Goal: Understand process/instructions

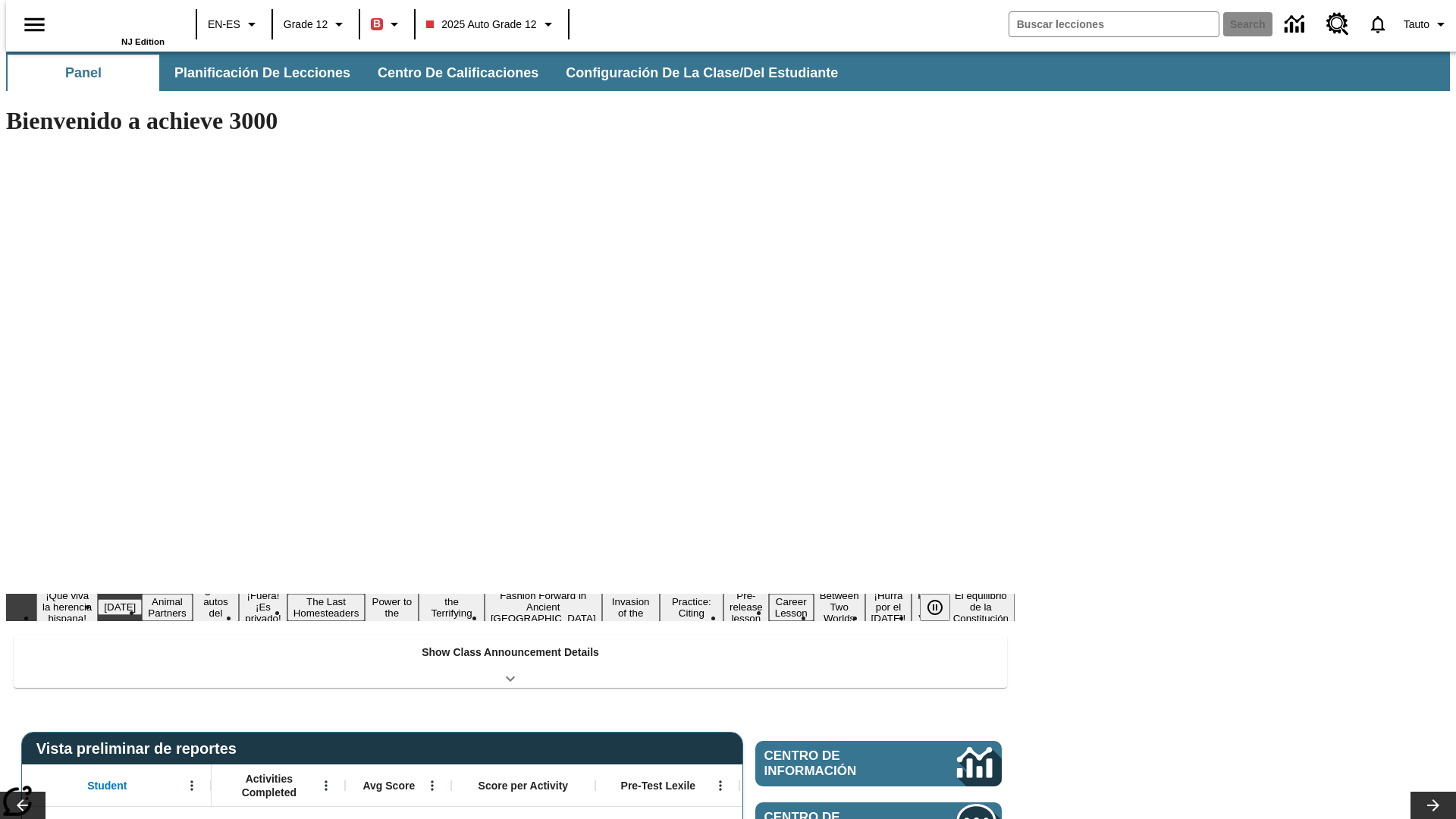
type input "-1"
click at [254, 73] on button "Planificación de lecciones" at bounding box center [263, 72] width 202 height 36
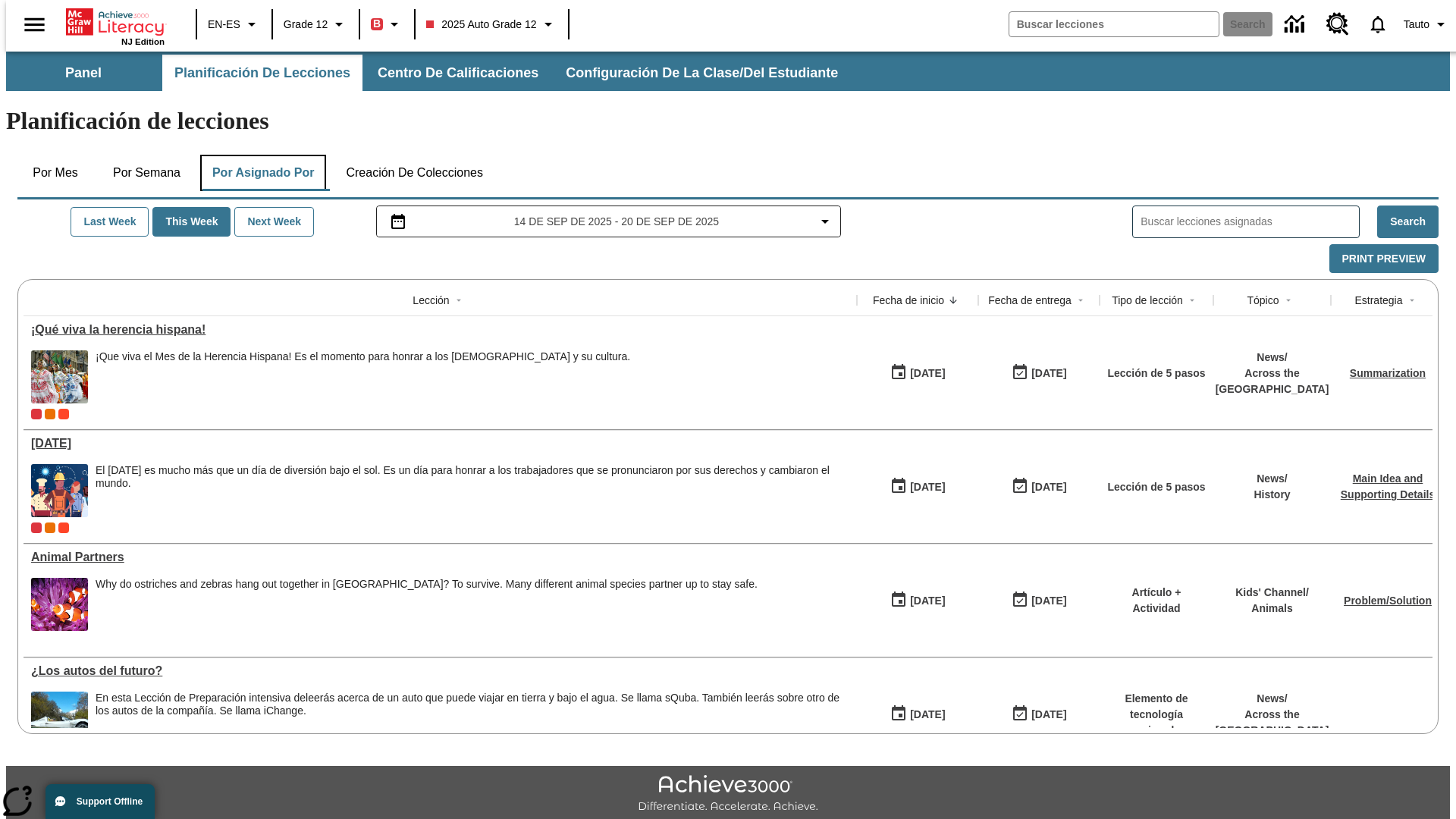
click at [260, 155] on button "Por asignado por" at bounding box center [262, 173] width 126 height 36
click at [1358, 244] on button "Print Preview" at bounding box center [1383, 259] width 109 height 29
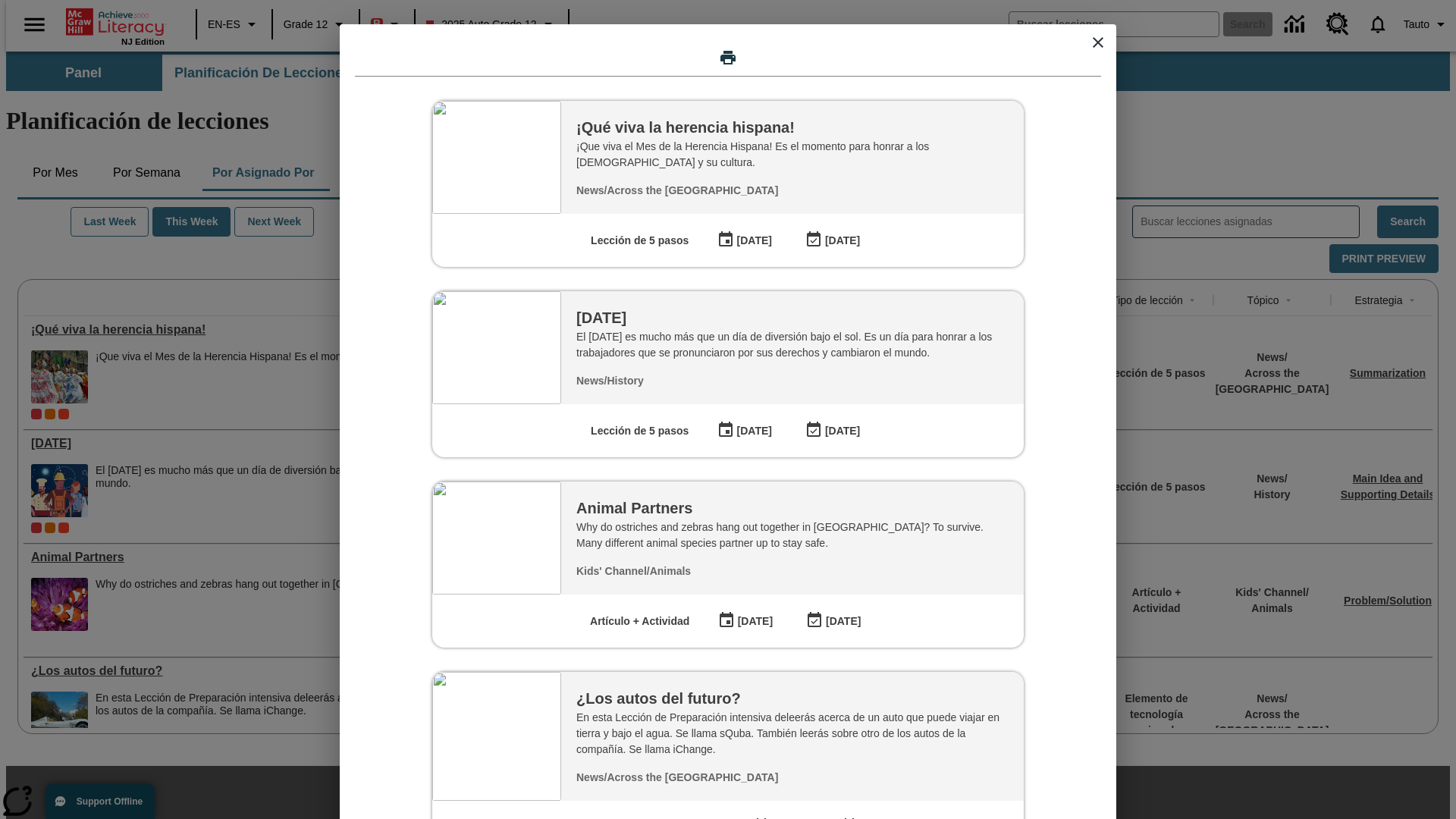
click at [1097, 43] on icon "close modal" at bounding box center [1097, 42] width 10 height 10
